Goal: Find specific page/section: Find specific page/section

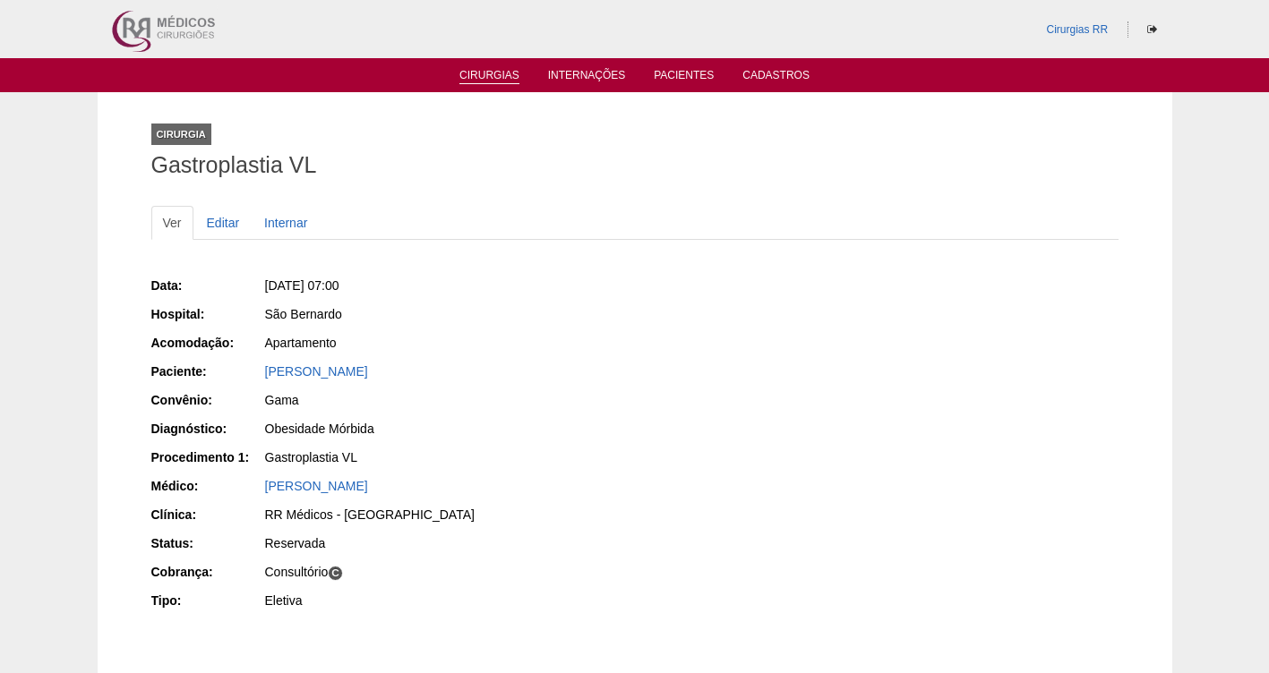
click at [466, 75] on link "Cirurgias" at bounding box center [489, 76] width 60 height 15
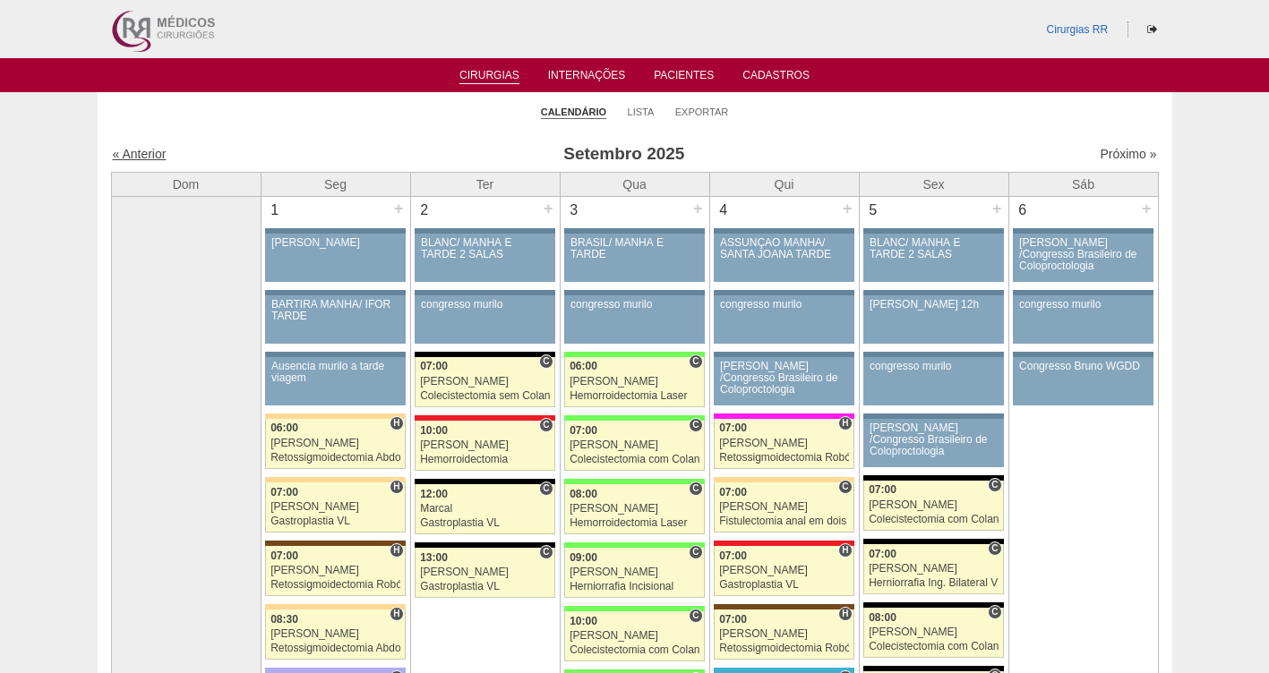
click at [132, 150] on link "« Anterior" at bounding box center [140, 154] width 54 height 14
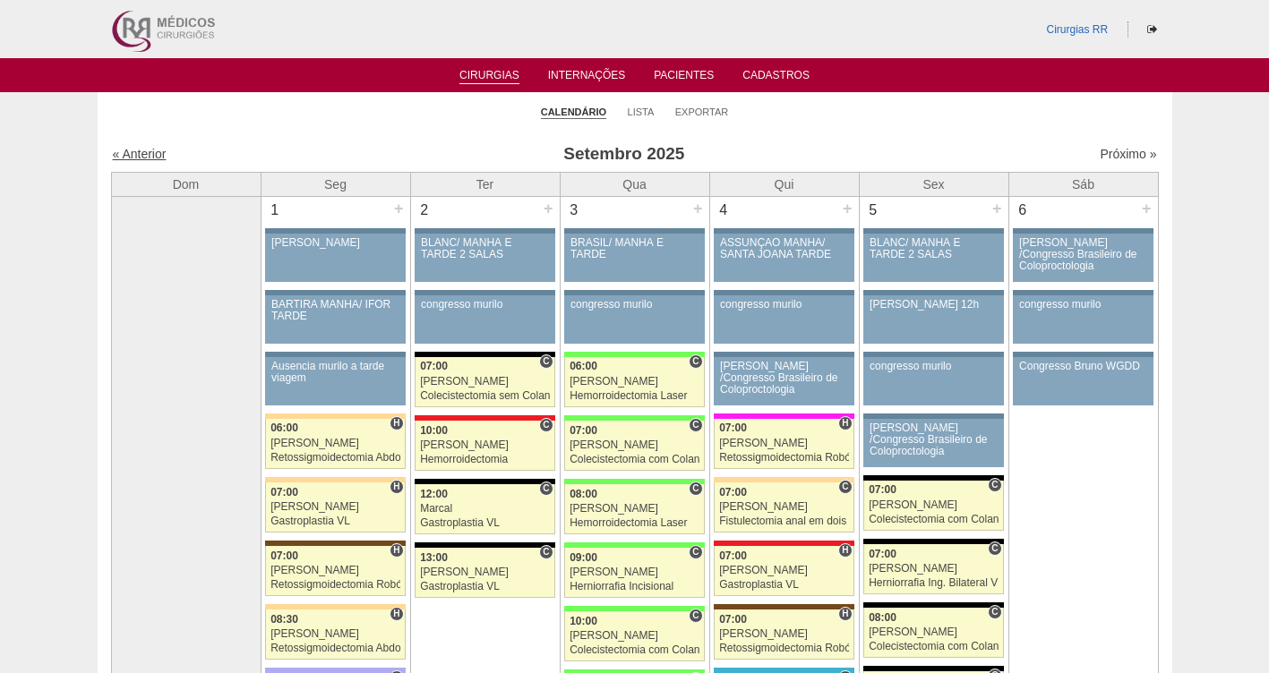
click at [135, 151] on link "« Anterior" at bounding box center [140, 154] width 54 height 14
click at [138, 153] on link "« Anterior" at bounding box center [140, 154] width 54 height 14
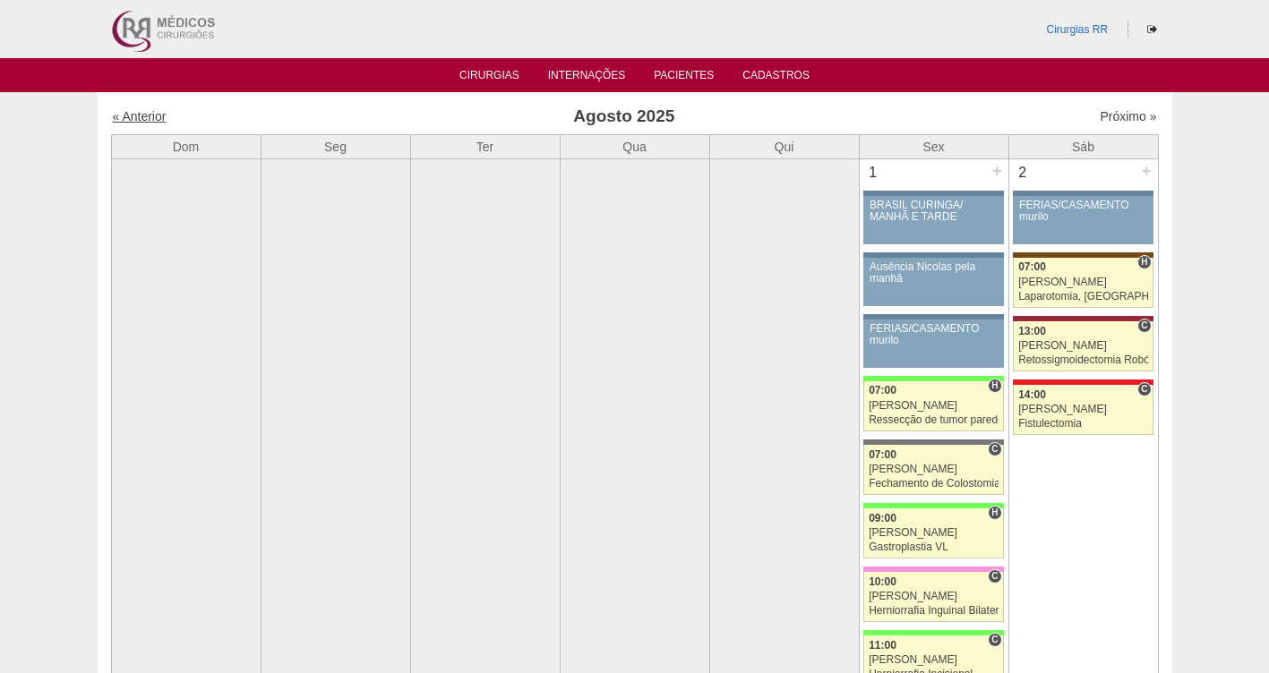
click at [128, 119] on link "« Anterior" at bounding box center [140, 116] width 54 height 14
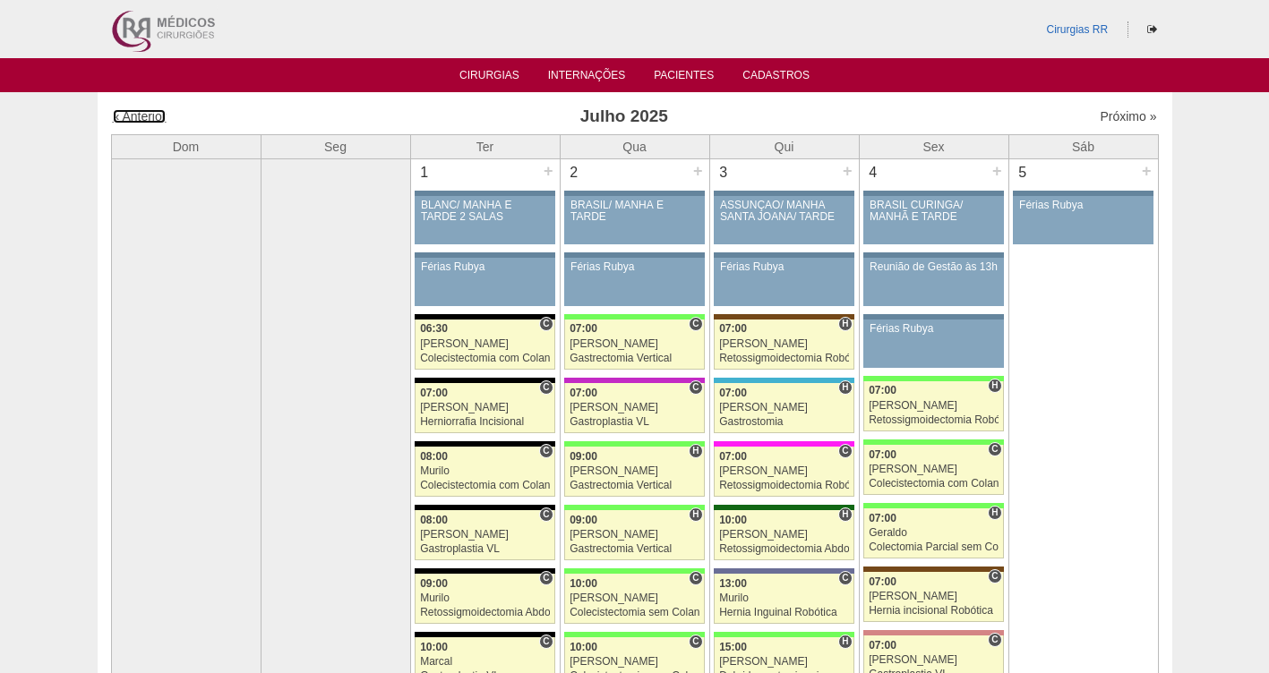
click at [140, 116] on link "« Anterior" at bounding box center [140, 116] width 54 height 14
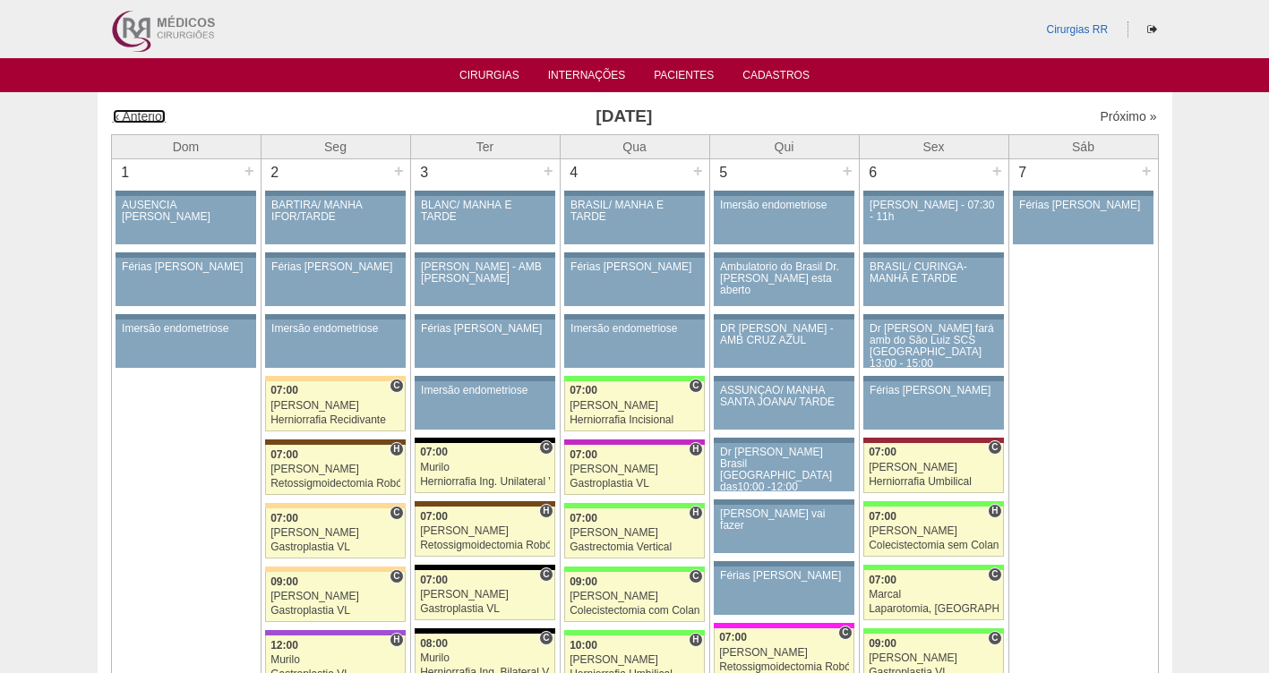
click at [140, 116] on link "« Anterior" at bounding box center [140, 116] width 54 height 14
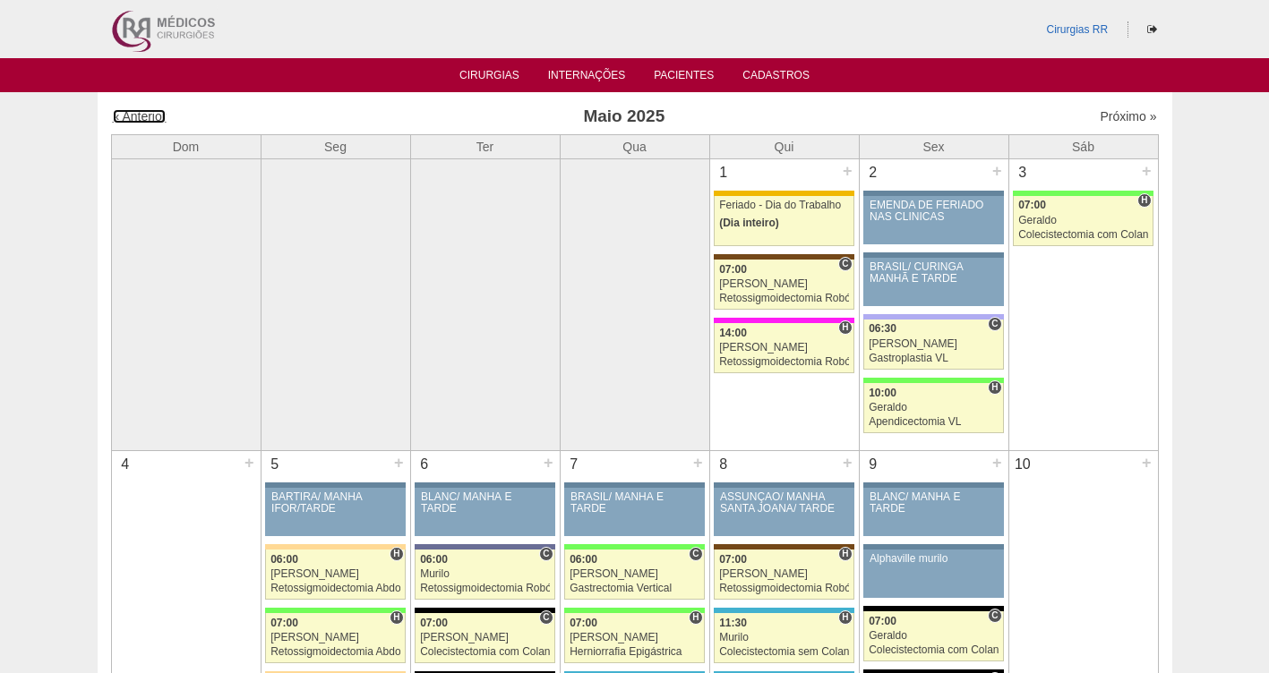
click at [140, 116] on link "« Anterior" at bounding box center [140, 116] width 54 height 14
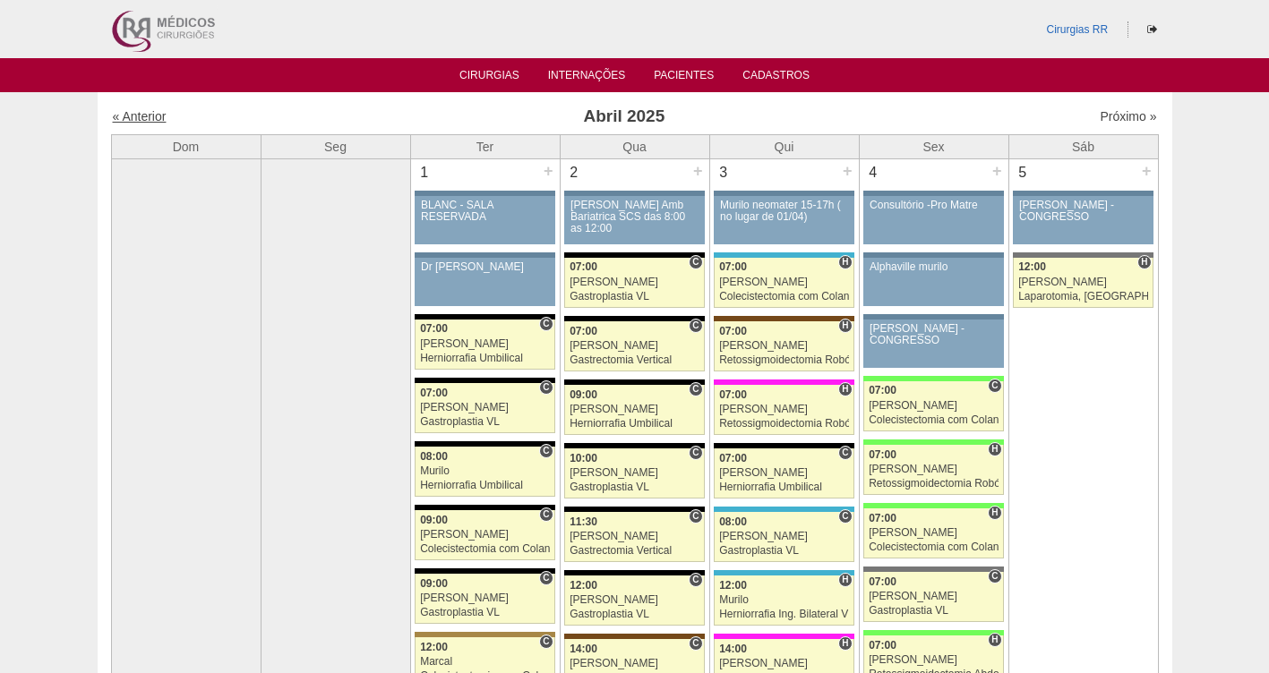
click at [140, 123] on link "« Anterior" at bounding box center [140, 116] width 54 height 14
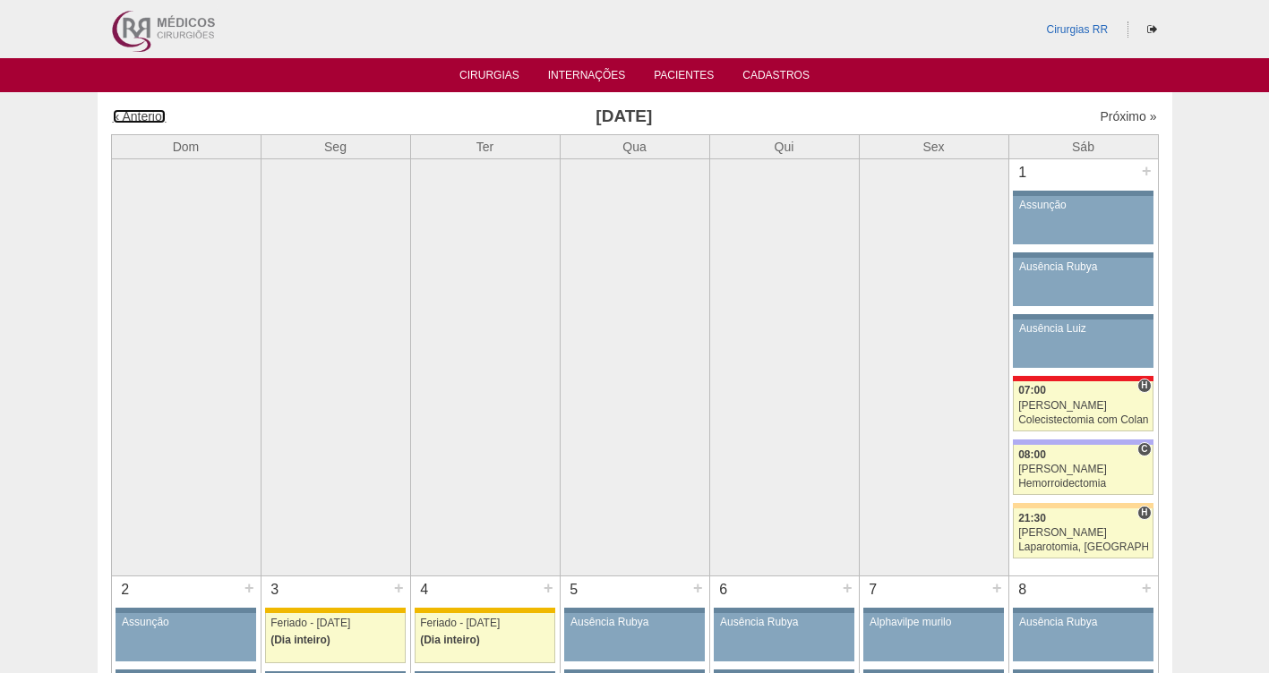
click at [140, 122] on link "« Anterior" at bounding box center [140, 116] width 54 height 14
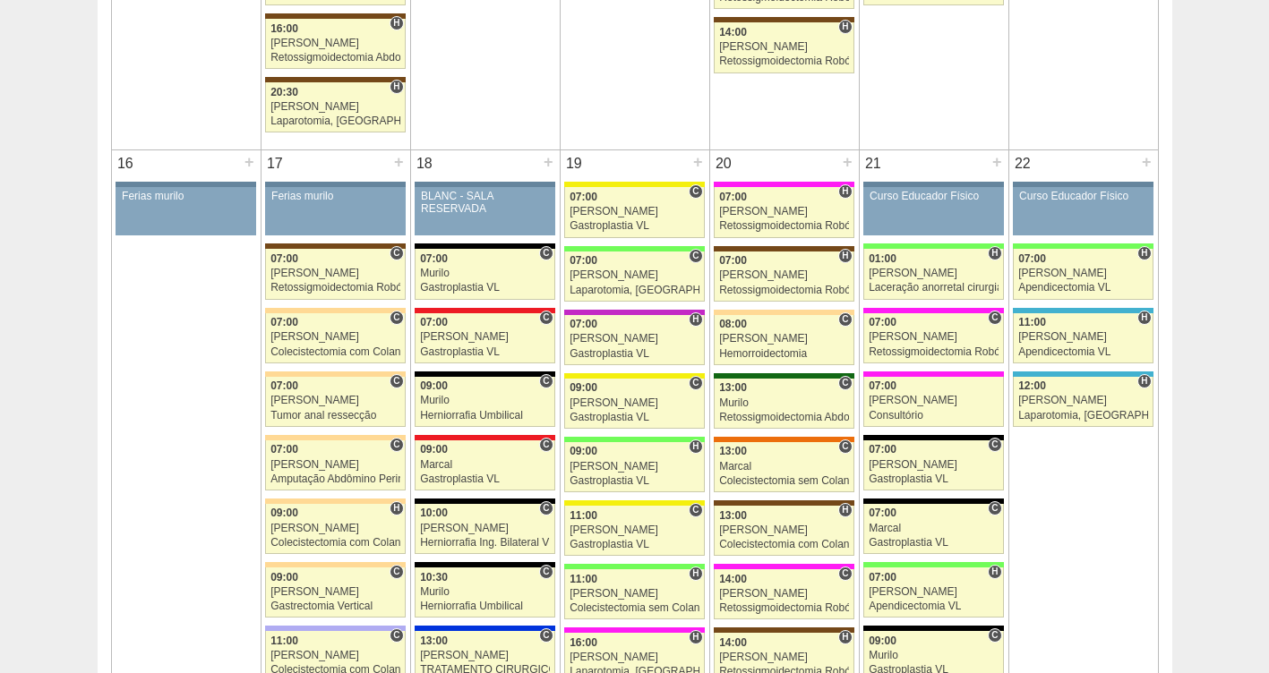
scroll to position [1859, 0]
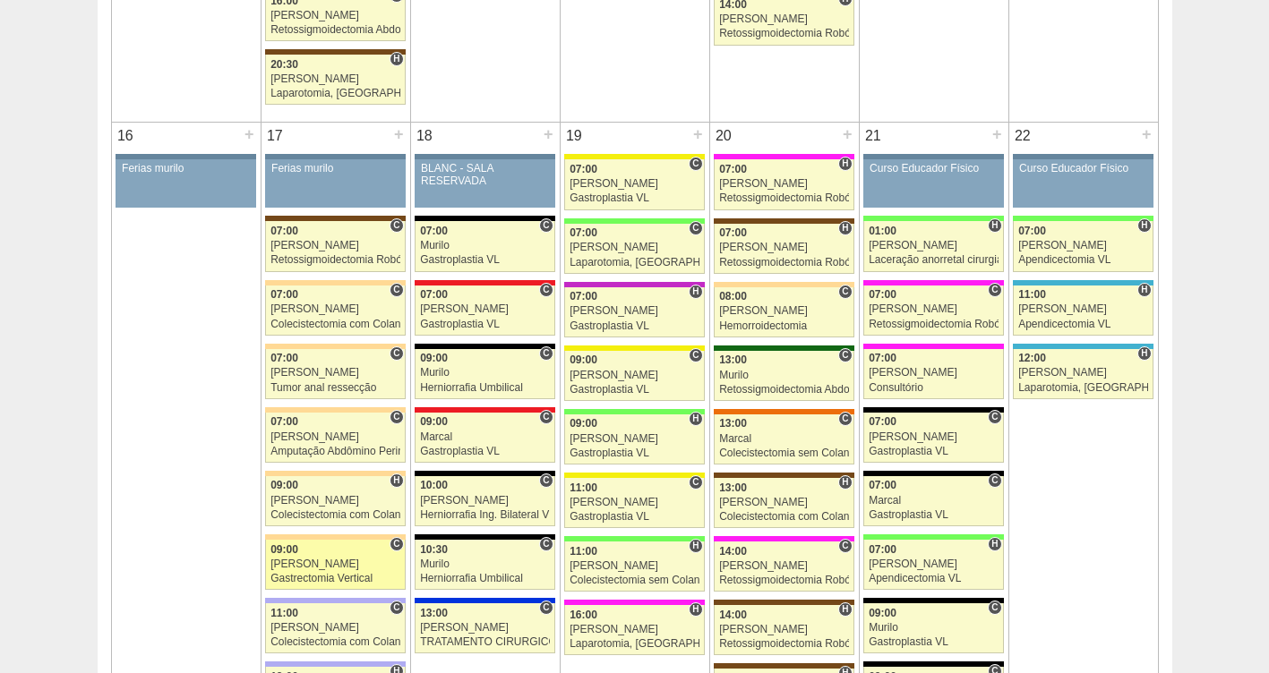
click at [289, 550] on span "09:00" at bounding box center [284, 549] width 28 height 13
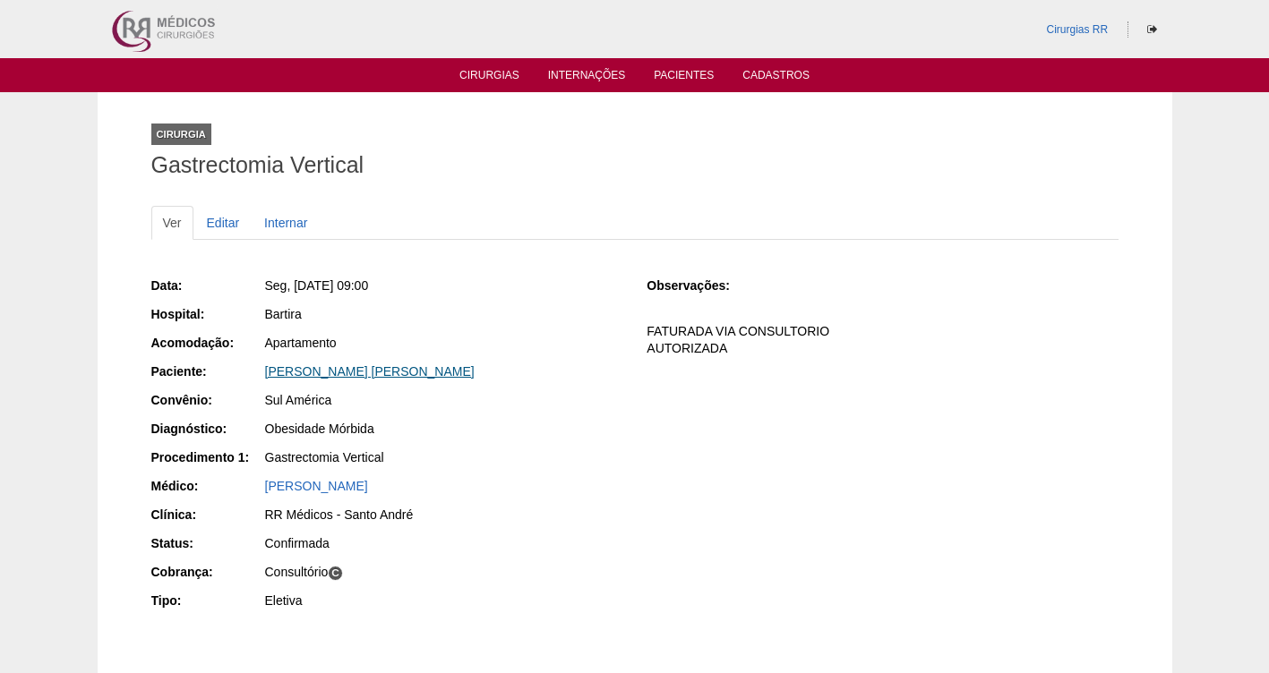
click at [328, 369] on link "[PERSON_NAME] [PERSON_NAME]" at bounding box center [369, 371] width 209 height 14
